Goal: Transaction & Acquisition: Purchase product/service

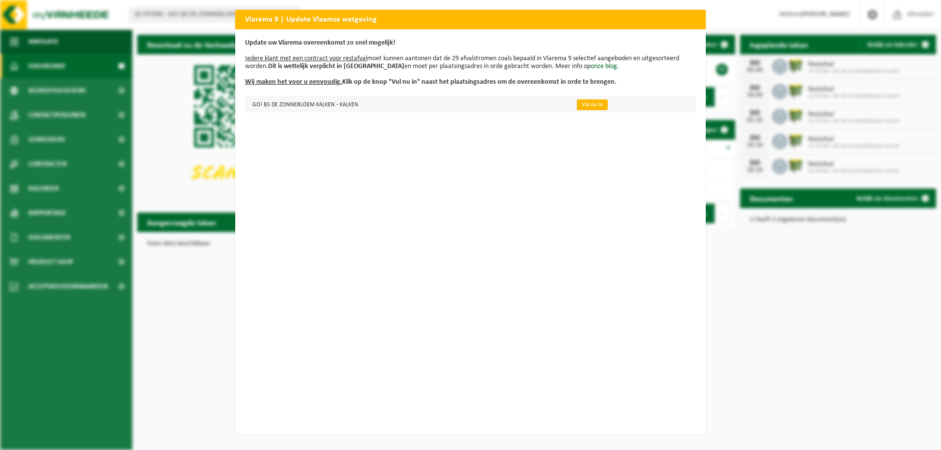
click at [584, 105] on link "Vul nu in" at bounding box center [592, 104] width 31 height 11
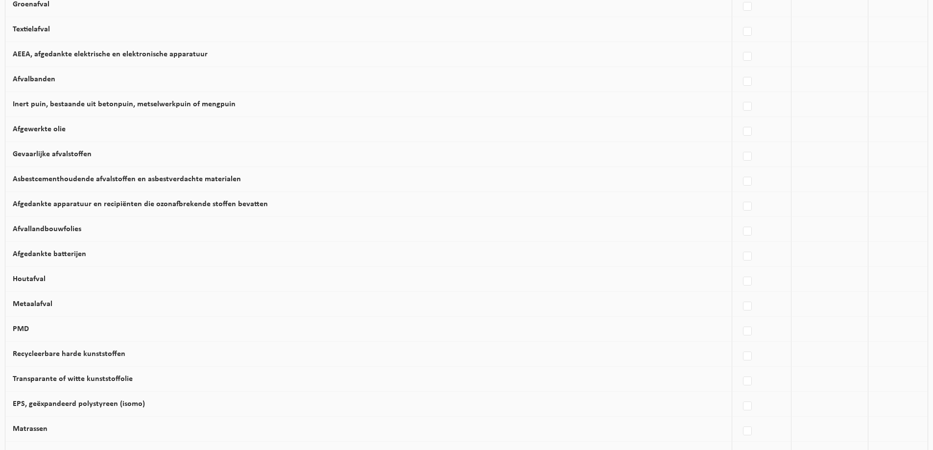
scroll to position [47, 0]
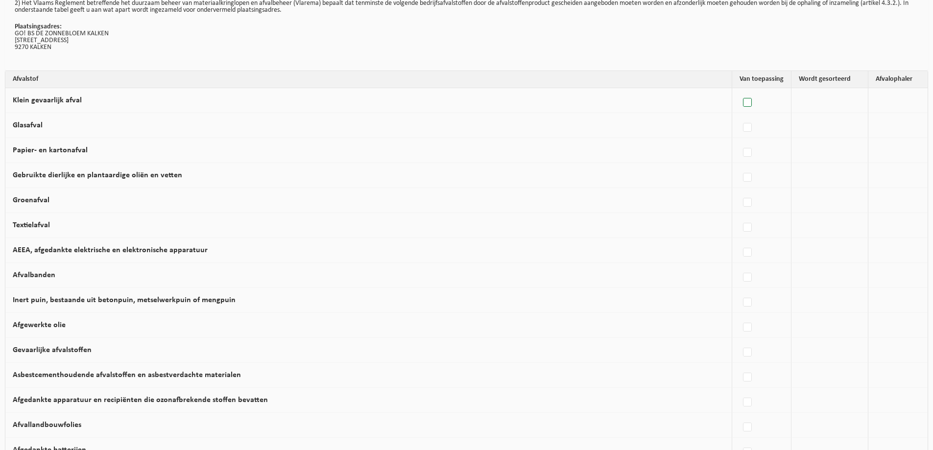
click at [749, 108] on label at bounding box center [748, 103] width 14 height 15
click at [740, 91] on input "Klein gevaarlijk afval" at bounding box center [739, 90] width 0 height 0
checkbox input "true"
click at [666, 110] on label at bounding box center [673, 103] width 14 height 15
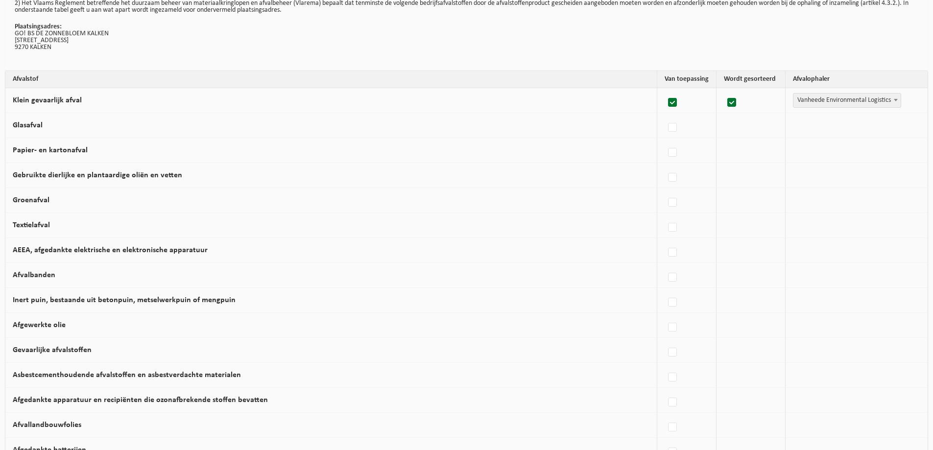
click at [665, 91] on input "Klein gevaarlijk afval" at bounding box center [664, 90] width 0 height 0
checkbox input "false"
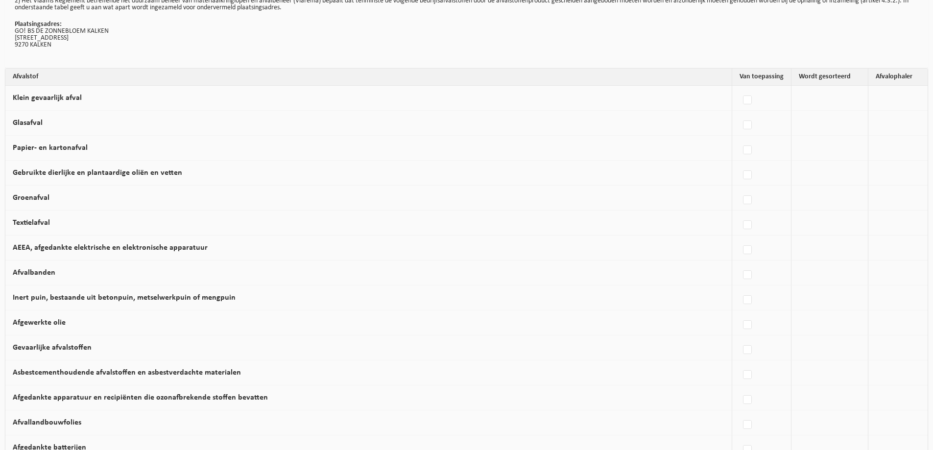
scroll to position [0, 0]
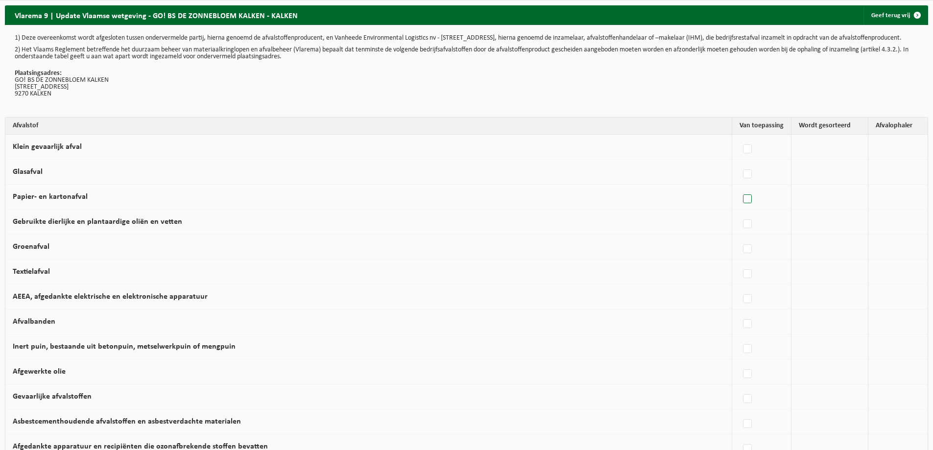
click at [747, 203] on label at bounding box center [748, 199] width 14 height 15
click at [740, 187] on input "Papier- en kartonafval" at bounding box center [739, 187] width 0 height 0
checkbox input "true"
click at [894, 198] on b at bounding box center [896, 196] width 4 height 2
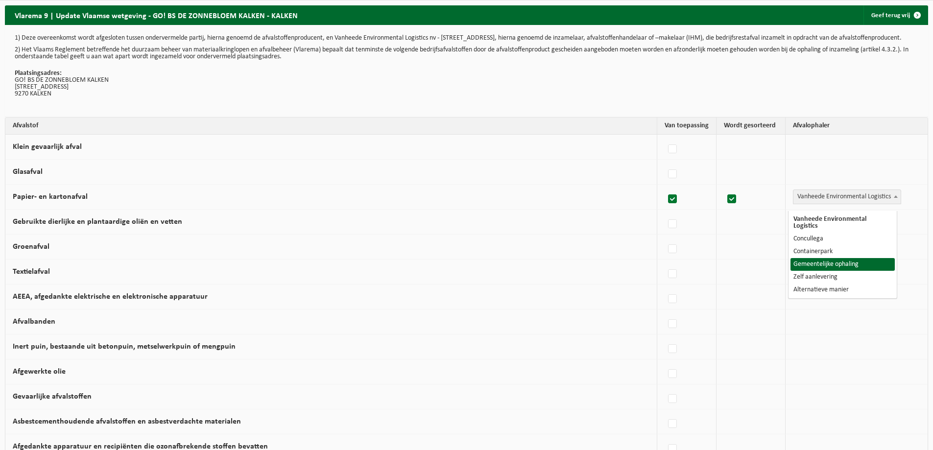
select select "Gemeentelijke ophaling"
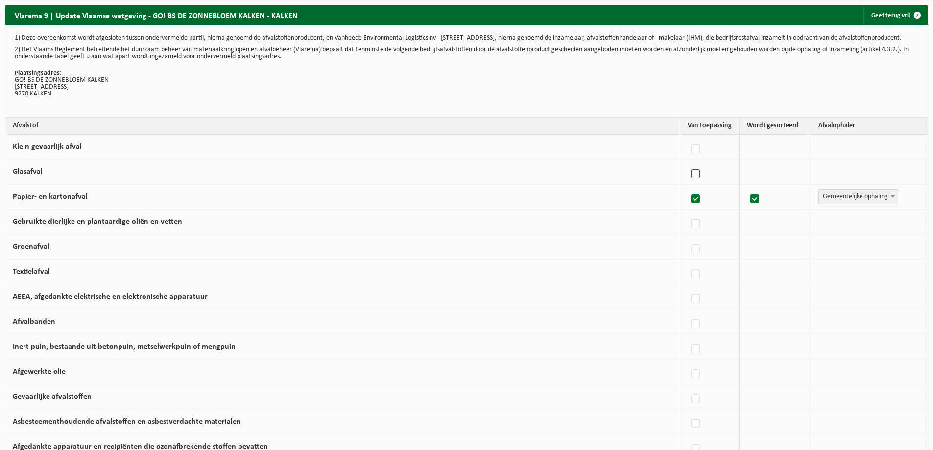
click at [695, 179] on label at bounding box center [696, 174] width 14 height 15
click at [688, 162] on input "Glasafval" at bounding box center [687, 162] width 0 height 0
checkbox input "true"
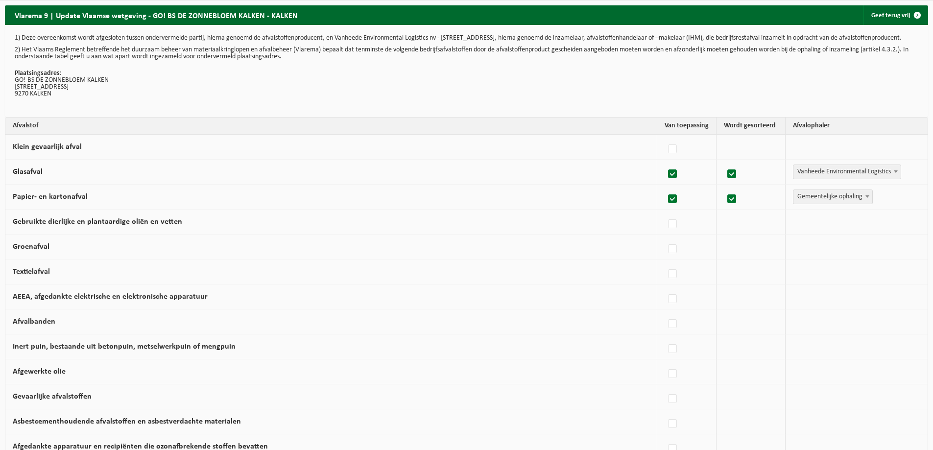
click at [892, 178] on span at bounding box center [896, 171] width 10 height 13
select select "Alternatieve manier"
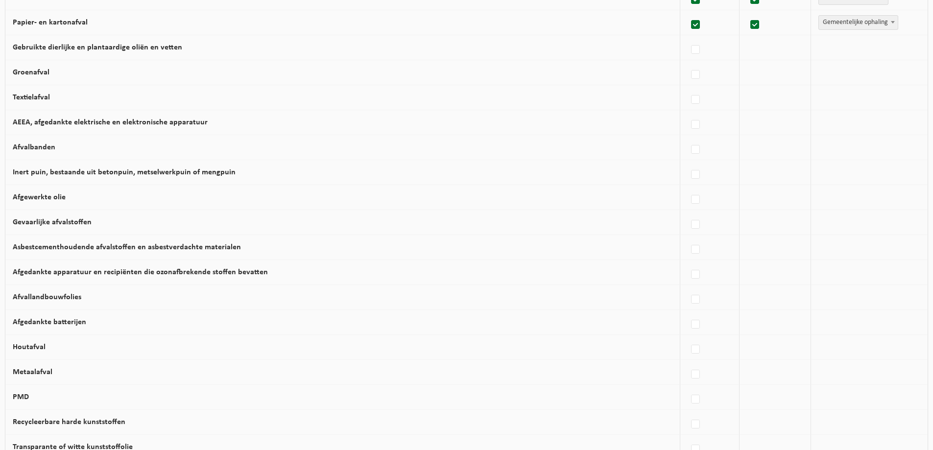
scroll to position [196, 0]
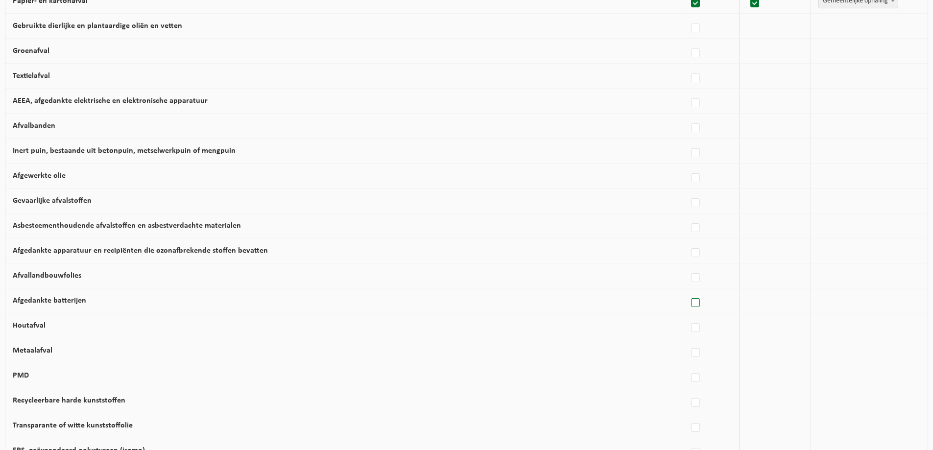
click at [689, 311] on label at bounding box center [696, 303] width 14 height 15
click at [688, 291] on input "Afgedankte batterijen" at bounding box center [687, 291] width 0 height 0
checkbox input "true"
click at [893, 305] on span at bounding box center [896, 300] width 10 height 13
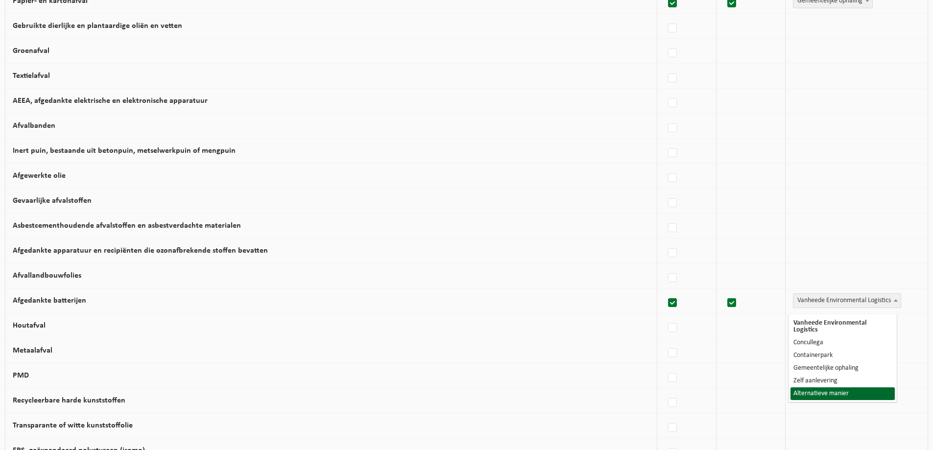
drag, startPoint x: 881, startPoint y: 385, endPoint x: 881, endPoint y: 377, distance: 7.9
select select "Alternatieve manier"
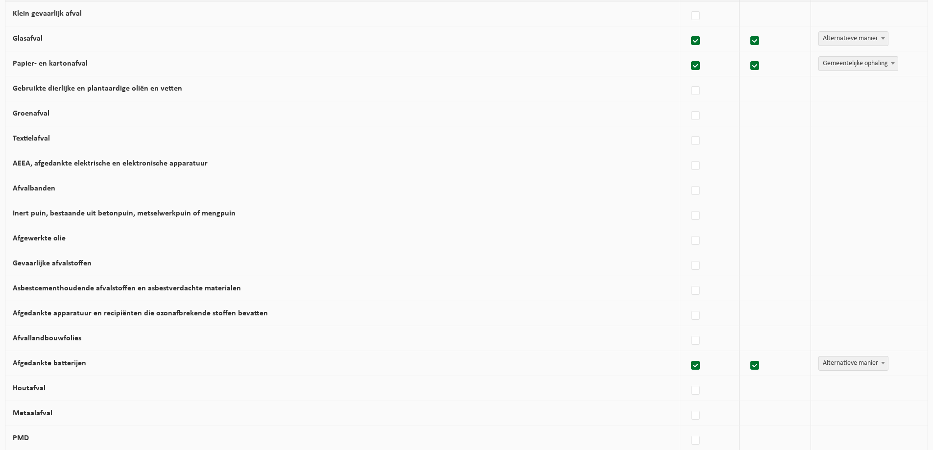
scroll to position [0, 0]
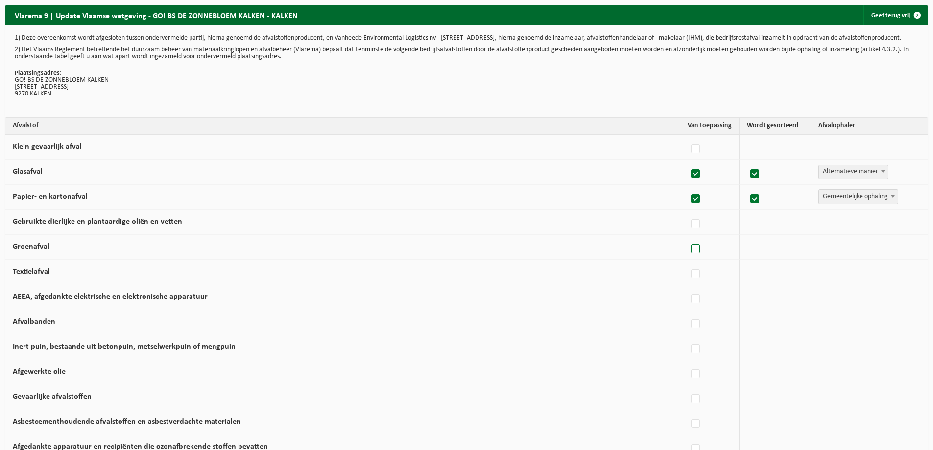
click at [690, 257] on label at bounding box center [696, 249] width 14 height 15
click at [688, 237] on input "Groenafval" at bounding box center [687, 237] width 0 height 0
checkbox input "true"
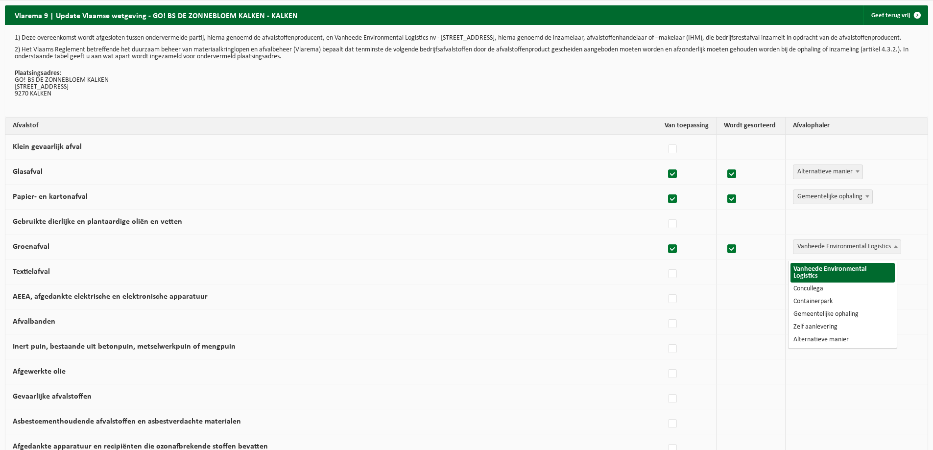
click at [893, 249] on span at bounding box center [896, 246] width 10 height 13
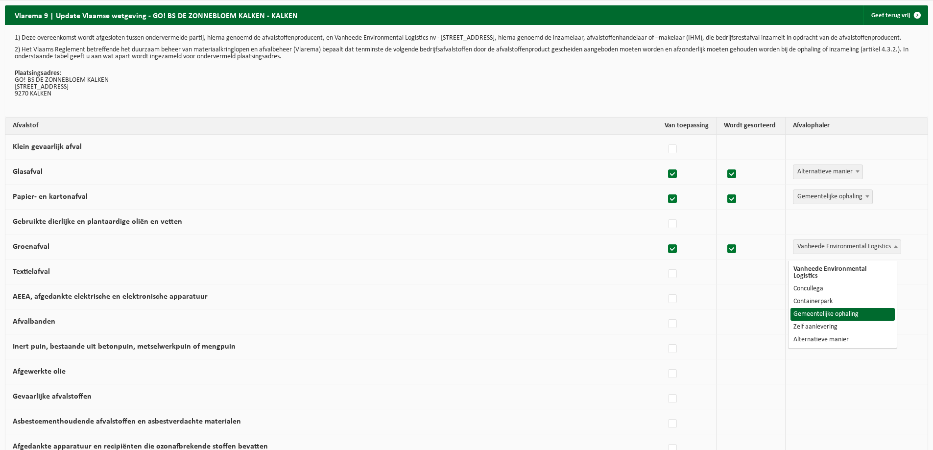
select select "Gemeentelijke ophaling"
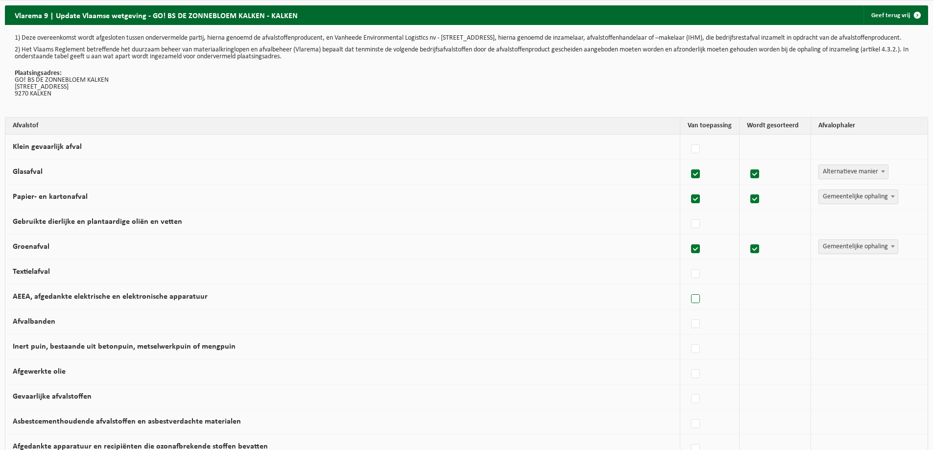
click at [691, 307] on label at bounding box center [696, 299] width 14 height 15
click at [688, 287] on input "AEEA, afgedankte elektrische en elektronische apparatuur" at bounding box center [687, 287] width 0 height 0
checkbox input "true"
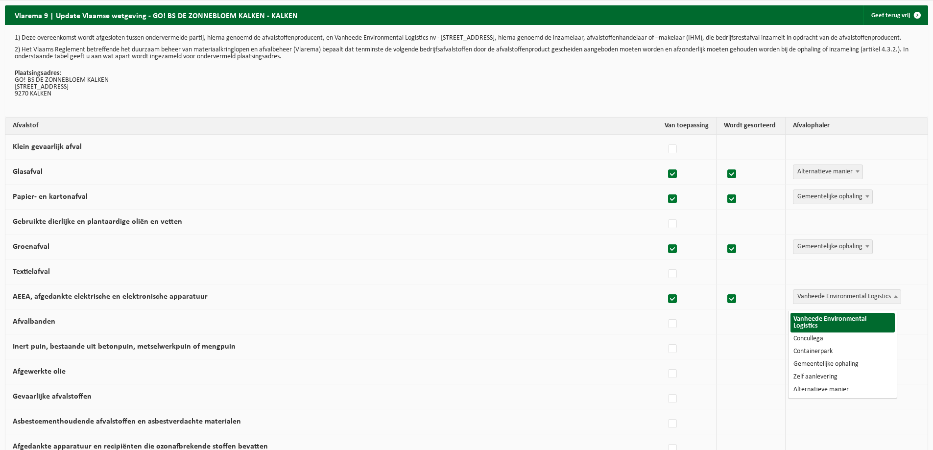
click at [894, 298] on b at bounding box center [896, 296] width 4 height 2
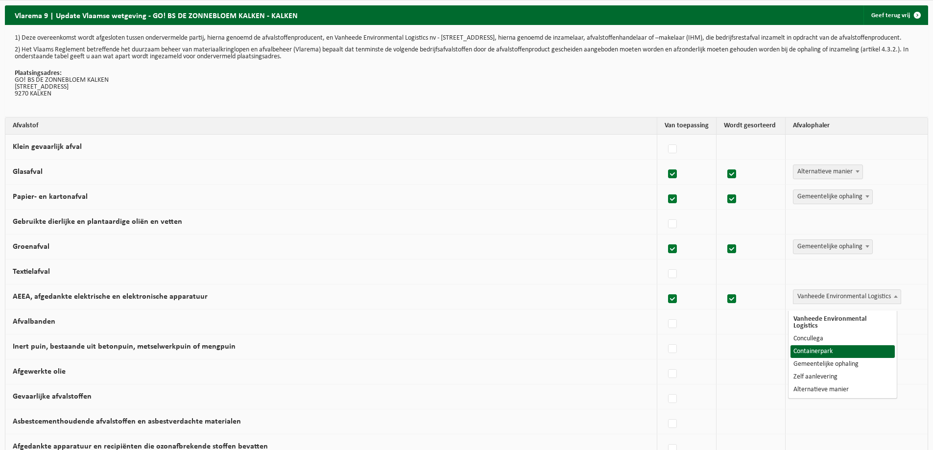
select select "Containerpark"
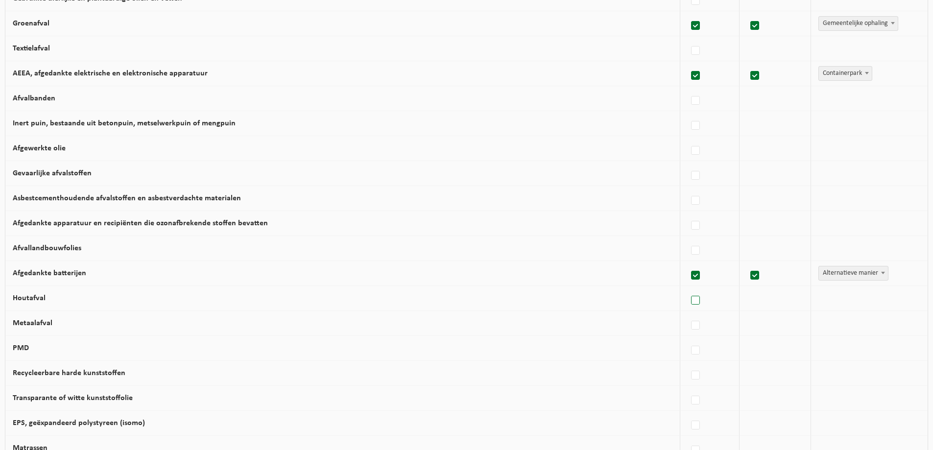
scroll to position [245, 0]
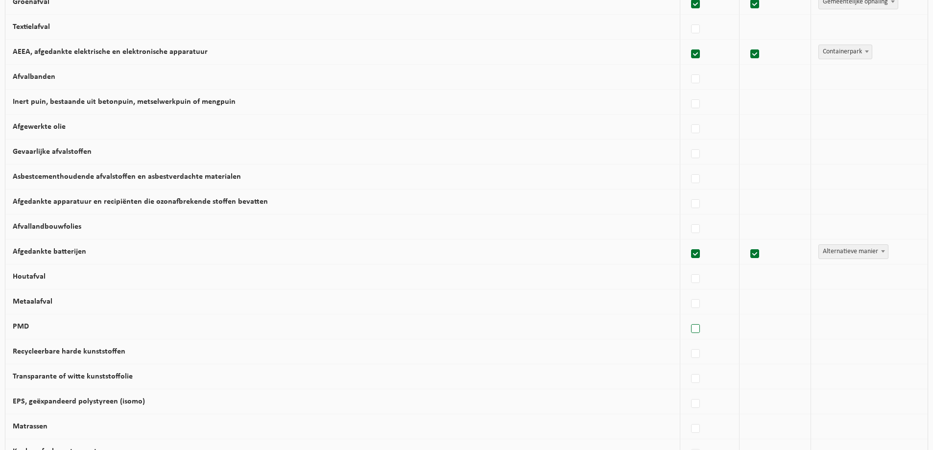
click at [693, 337] on label at bounding box center [696, 329] width 14 height 15
click at [688, 317] on input "PMD" at bounding box center [687, 316] width 0 height 0
checkbox input "true"
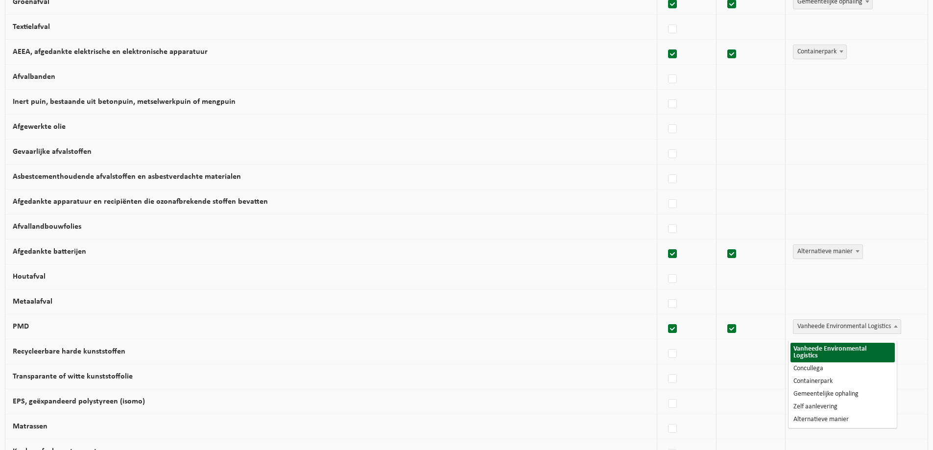
click at [894, 328] on b at bounding box center [896, 326] width 4 height 2
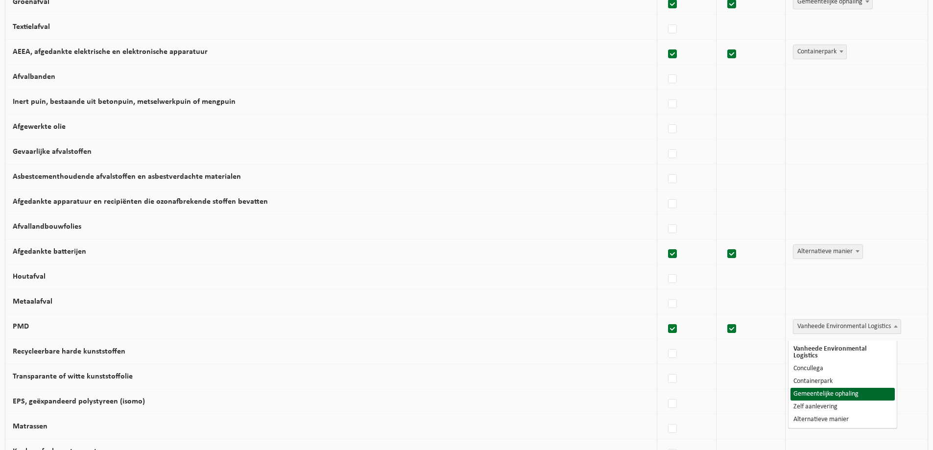
select select "Gemeentelijke ophaling"
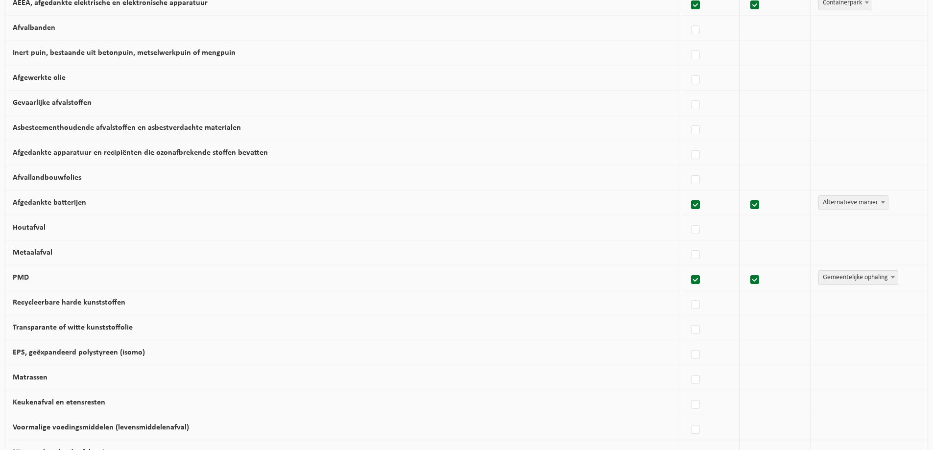
scroll to position [343, 0]
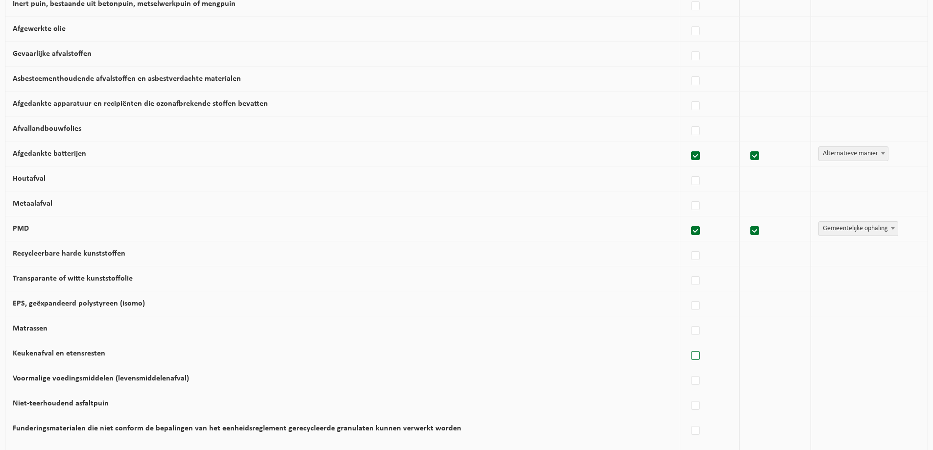
click at [693, 364] on label at bounding box center [696, 356] width 14 height 15
click at [688, 344] on input "Keukenafval en etensresten" at bounding box center [687, 343] width 0 height 0
checkbox input "true"
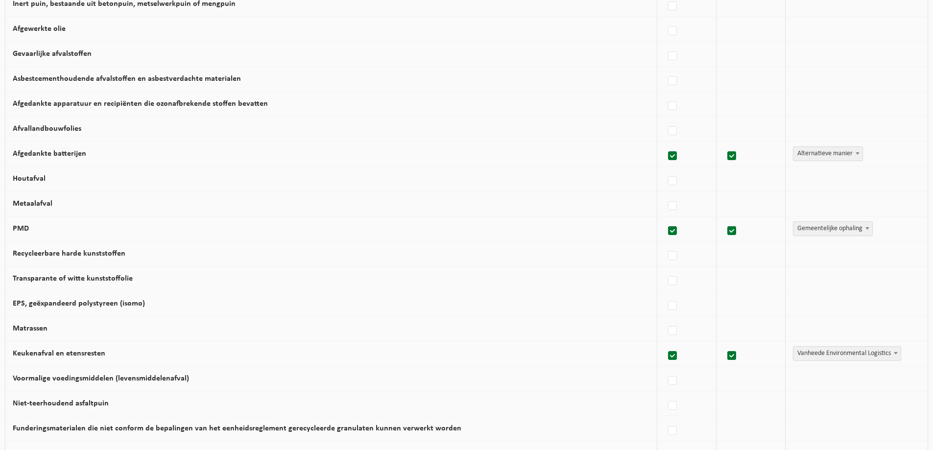
click at [895, 360] on span at bounding box center [896, 353] width 10 height 13
select select "Gemeentelijke ophaling"
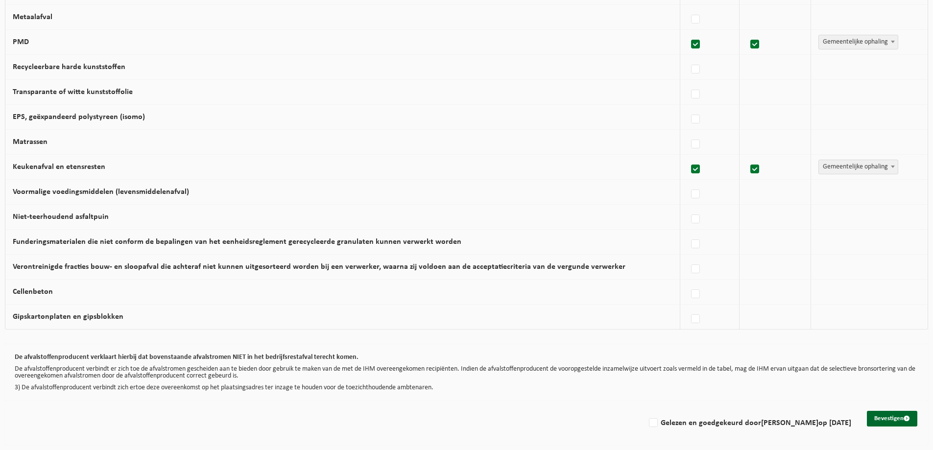
scroll to position [536, 0]
click at [647, 424] on label "Gelezen en goedgekeurd door KARINE CORVELEYN op 29/08/25" at bounding box center [749, 423] width 204 height 15
click at [645, 411] on input "Gelezen en goedgekeurd door KARINE CORVELEYN op 29/08/25" at bounding box center [645, 411] width 0 height 0
checkbox input "true"
click at [884, 416] on button "Bevestigen" at bounding box center [892, 419] width 50 height 16
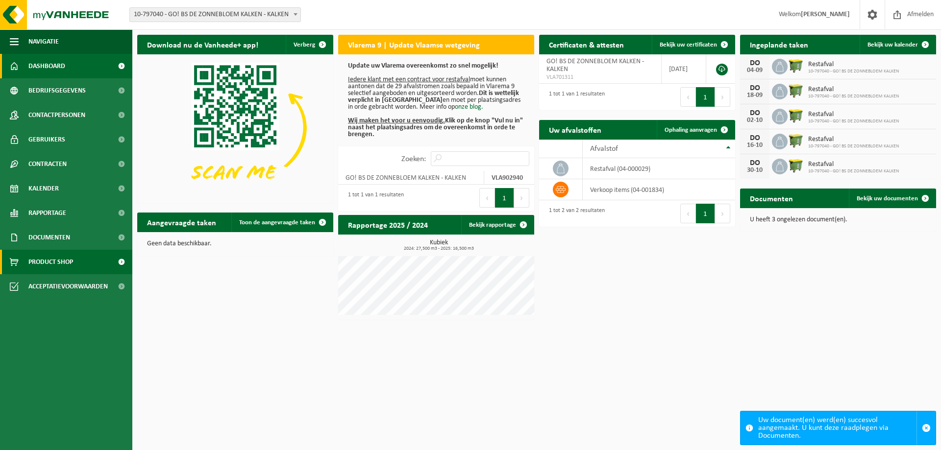
click at [44, 269] on span "Product Shop" at bounding box center [50, 262] width 45 height 24
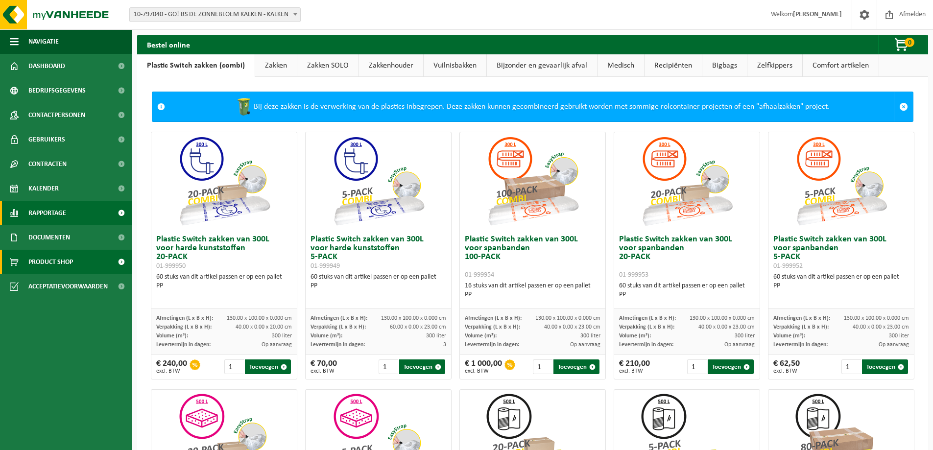
click at [44, 217] on span "Rapportage" at bounding box center [47, 213] width 38 height 24
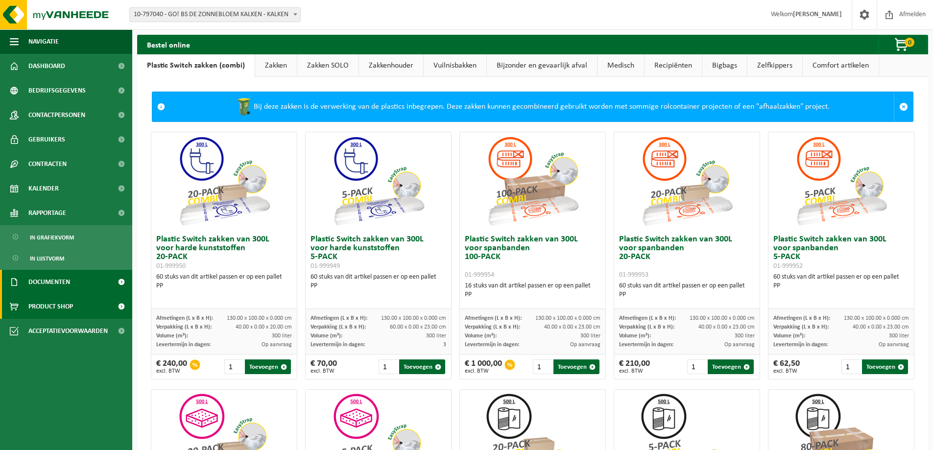
click at [52, 284] on span "Documenten" at bounding box center [49, 282] width 42 height 24
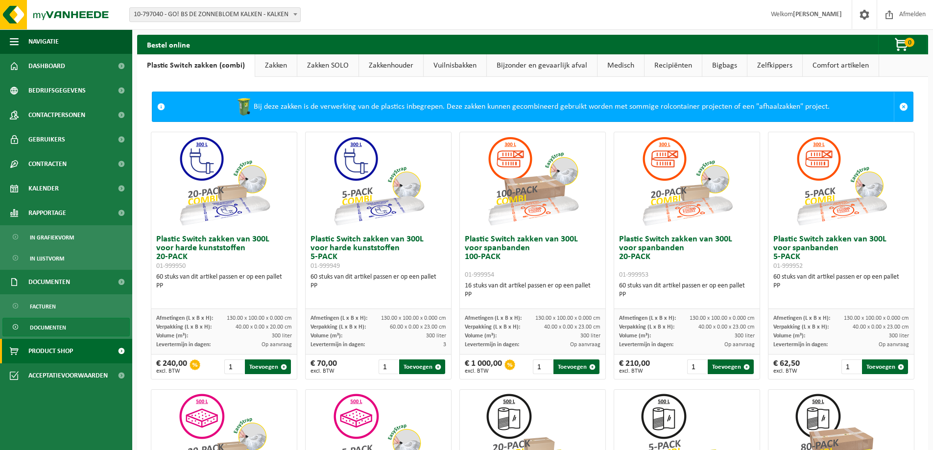
click at [44, 329] on span "Documenten" at bounding box center [48, 327] width 36 height 19
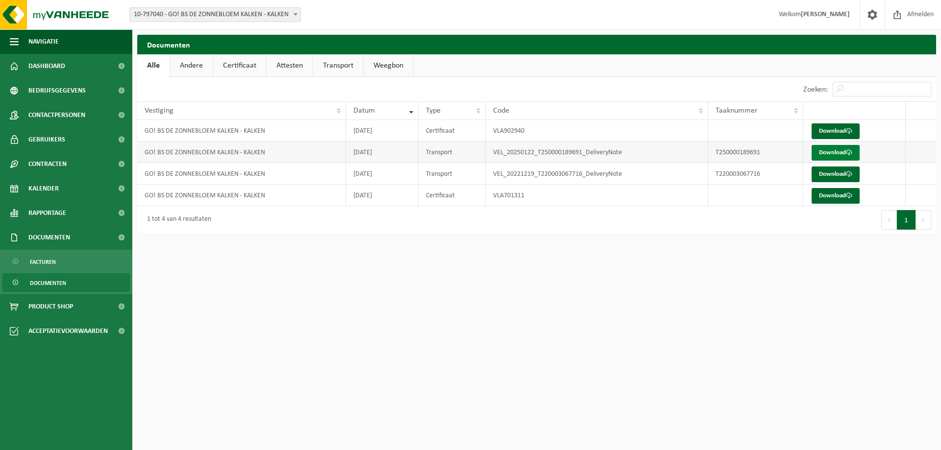
click at [829, 153] on link "Download" at bounding box center [835, 153] width 48 height 16
click at [46, 312] on span "Product Shop" at bounding box center [50, 306] width 45 height 24
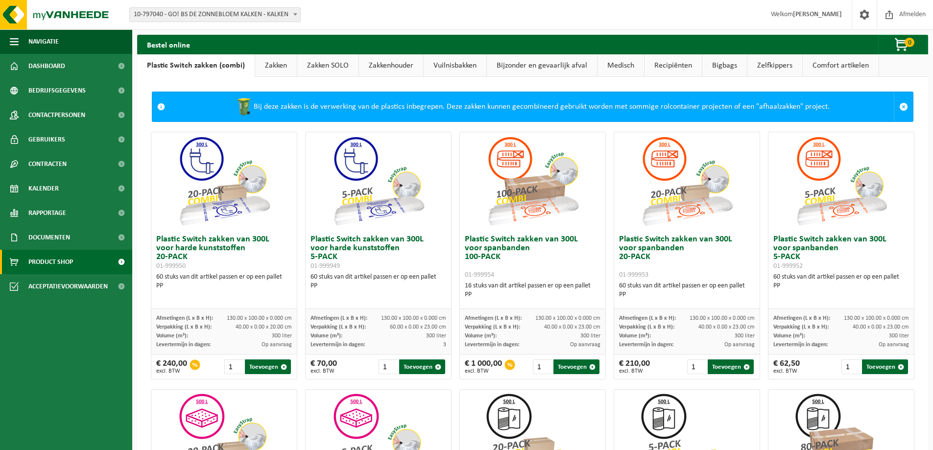
click at [443, 64] on link "Vuilnisbakken" at bounding box center [455, 65] width 63 height 23
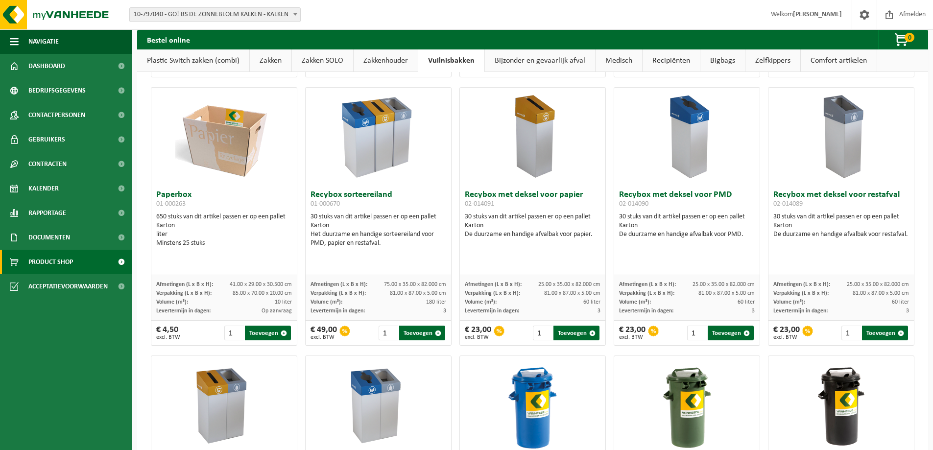
scroll to position [238, 0]
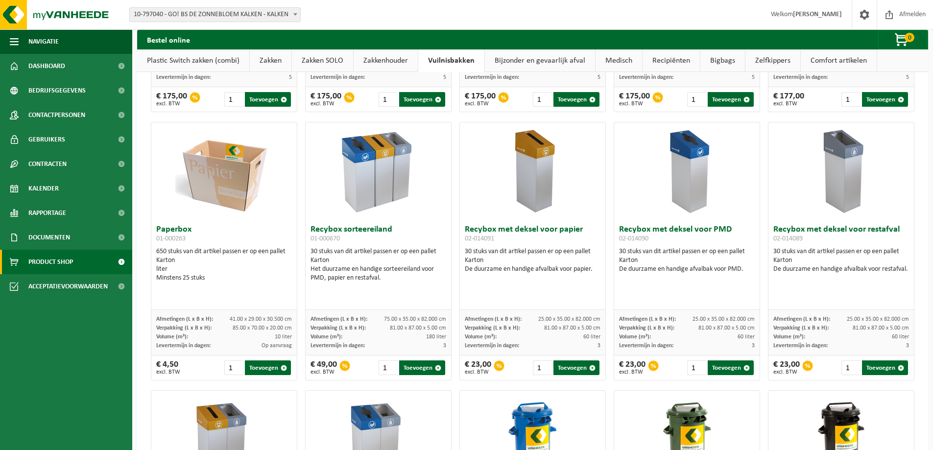
click at [271, 60] on link "Zakken" at bounding box center [271, 60] width 42 height 23
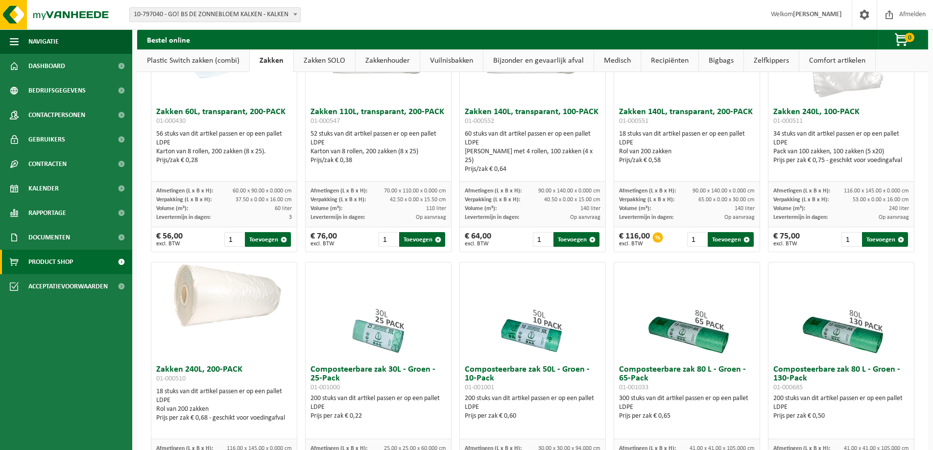
scroll to position [91, 0]
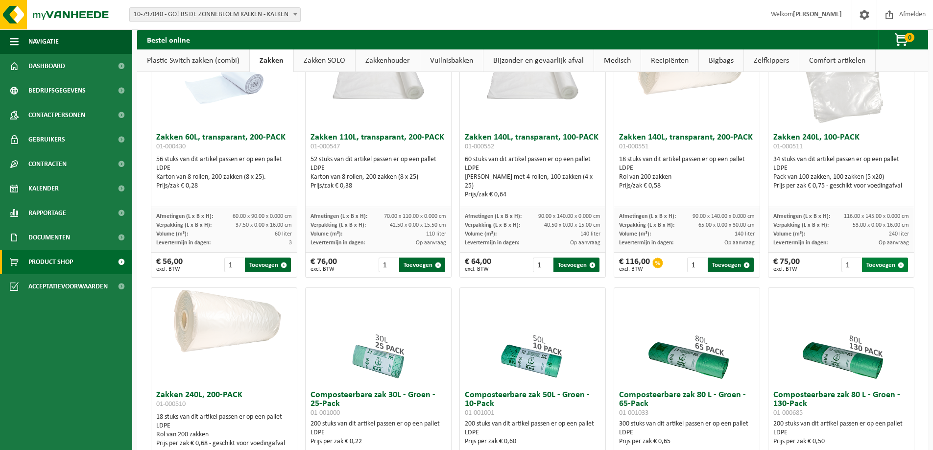
click at [873, 272] on button "Toevoegen" at bounding box center [885, 265] width 46 height 15
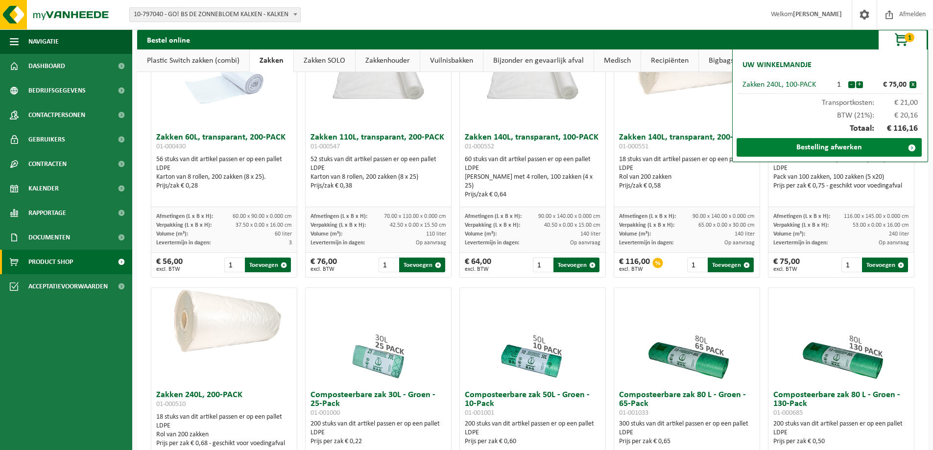
click at [809, 148] on link "Bestelling afwerken" at bounding box center [829, 147] width 185 height 19
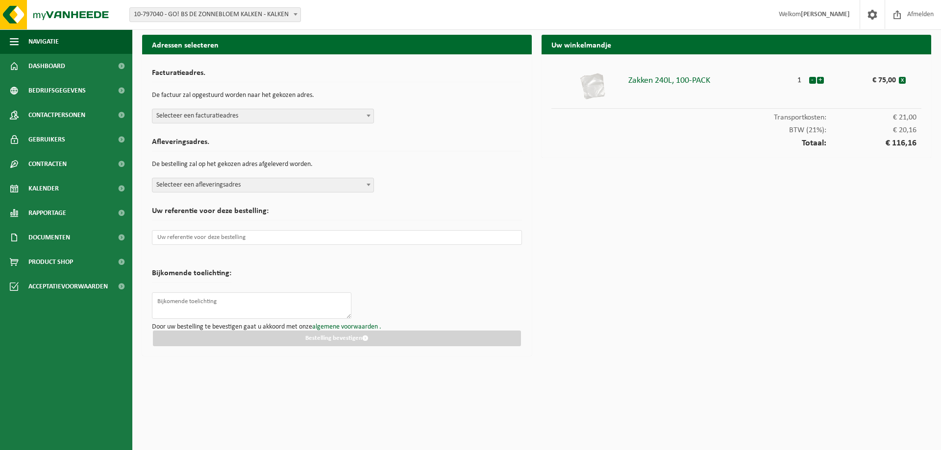
click at [372, 118] on span at bounding box center [369, 115] width 10 height 13
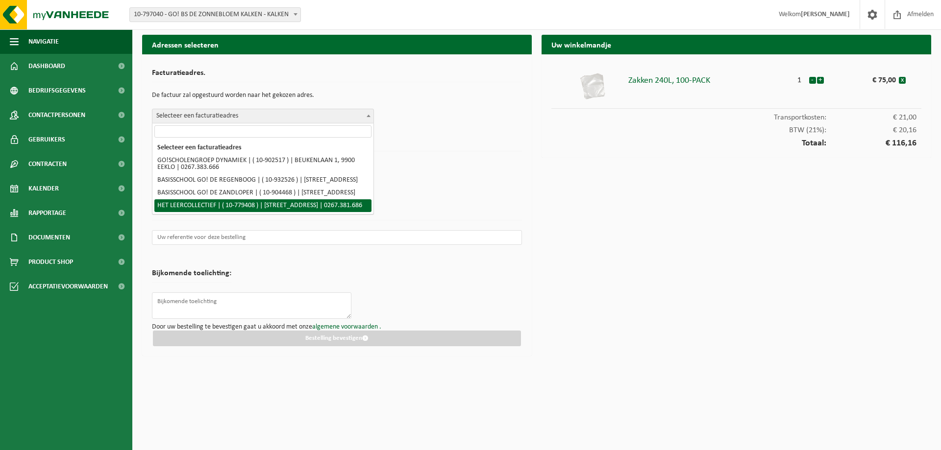
select select "32905"
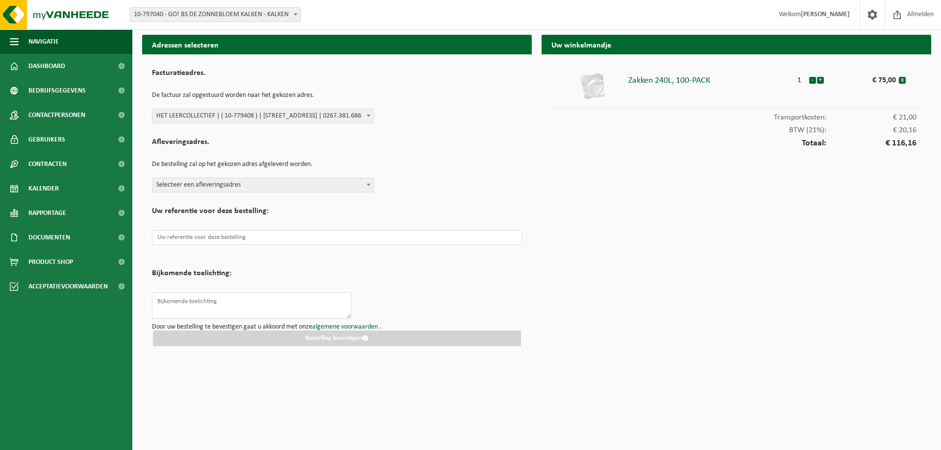
click at [365, 184] on span at bounding box center [369, 184] width 10 height 13
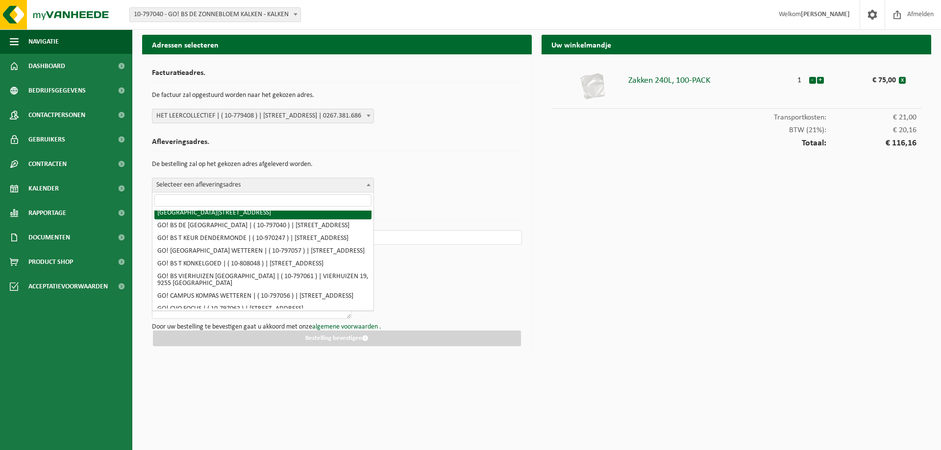
scroll to position [343, 0]
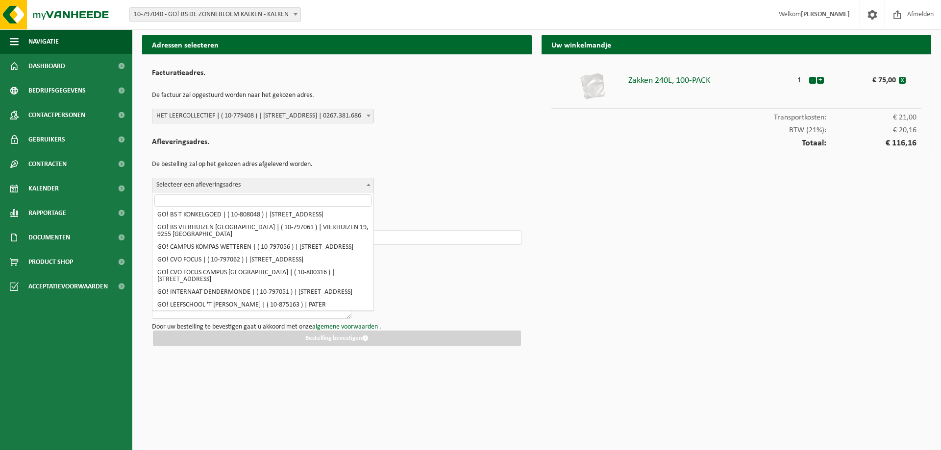
select select "32913"
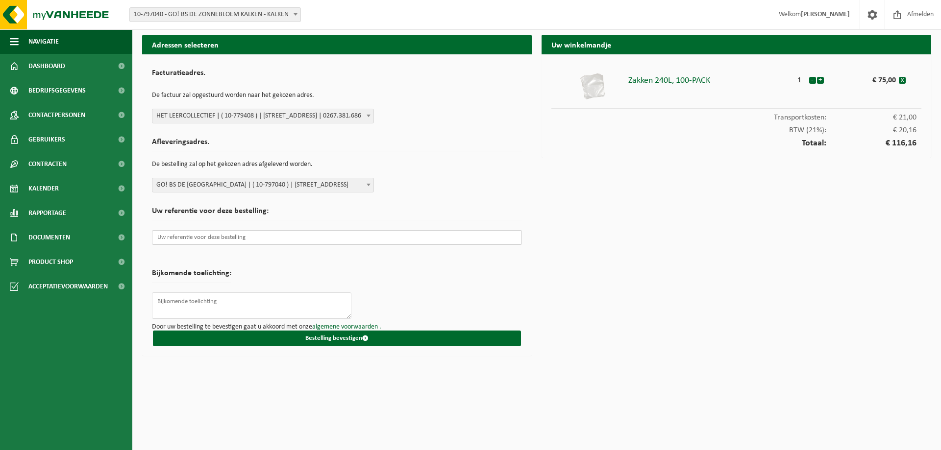
click at [257, 240] on input "text" at bounding box center [337, 237] width 370 height 15
paste input "BS08-2025-0369"
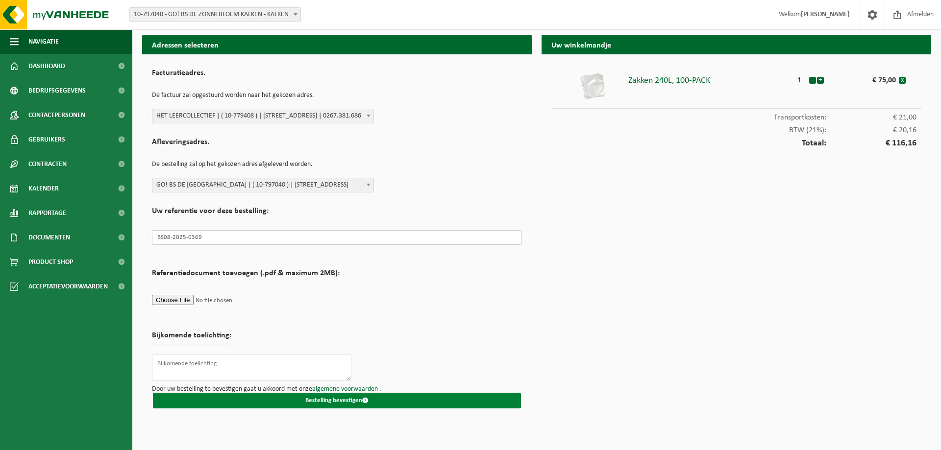
type input "BS08-2025-0369"
click at [334, 401] on button "Bestelling bevestigen" at bounding box center [337, 401] width 368 height 16
